Goal: Information Seeking & Learning: Learn about a topic

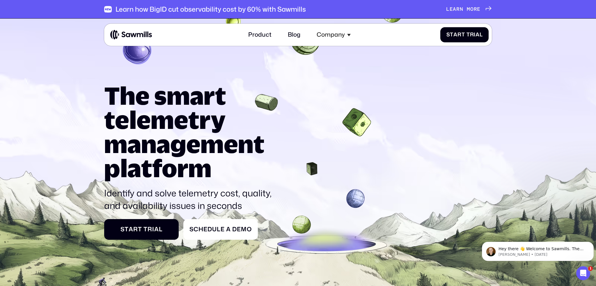
click at [129, 36] on img at bounding box center [131, 35] width 42 height 10
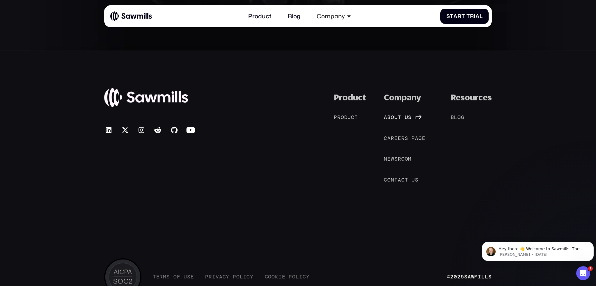
scroll to position [3353, 0]
click at [396, 120] on span "u" at bounding box center [395, 118] width 3 height 6
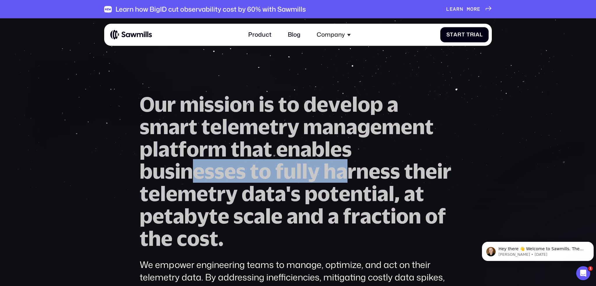
drag, startPoint x: 246, startPoint y: 173, endPoint x: 355, endPoint y: 177, distance: 109.4
click at [355, 177] on h1 "O u r m i s s i o n i s t o d e v e l o p a s m a r t t e l e m e t r y m a n a…" at bounding box center [298, 171] width 316 height 156
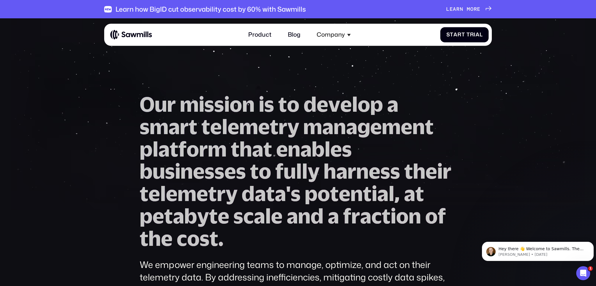
click at [356, 177] on span "n" at bounding box center [362, 171] width 13 height 22
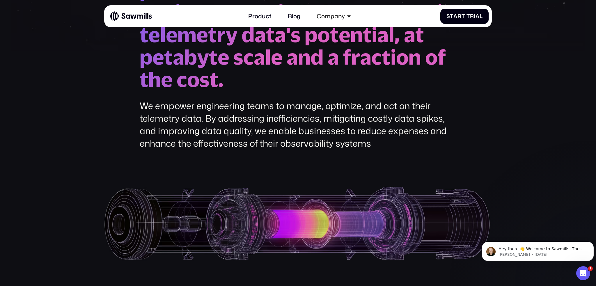
scroll to position [161, 0]
